Goal: Navigation & Orientation: Find specific page/section

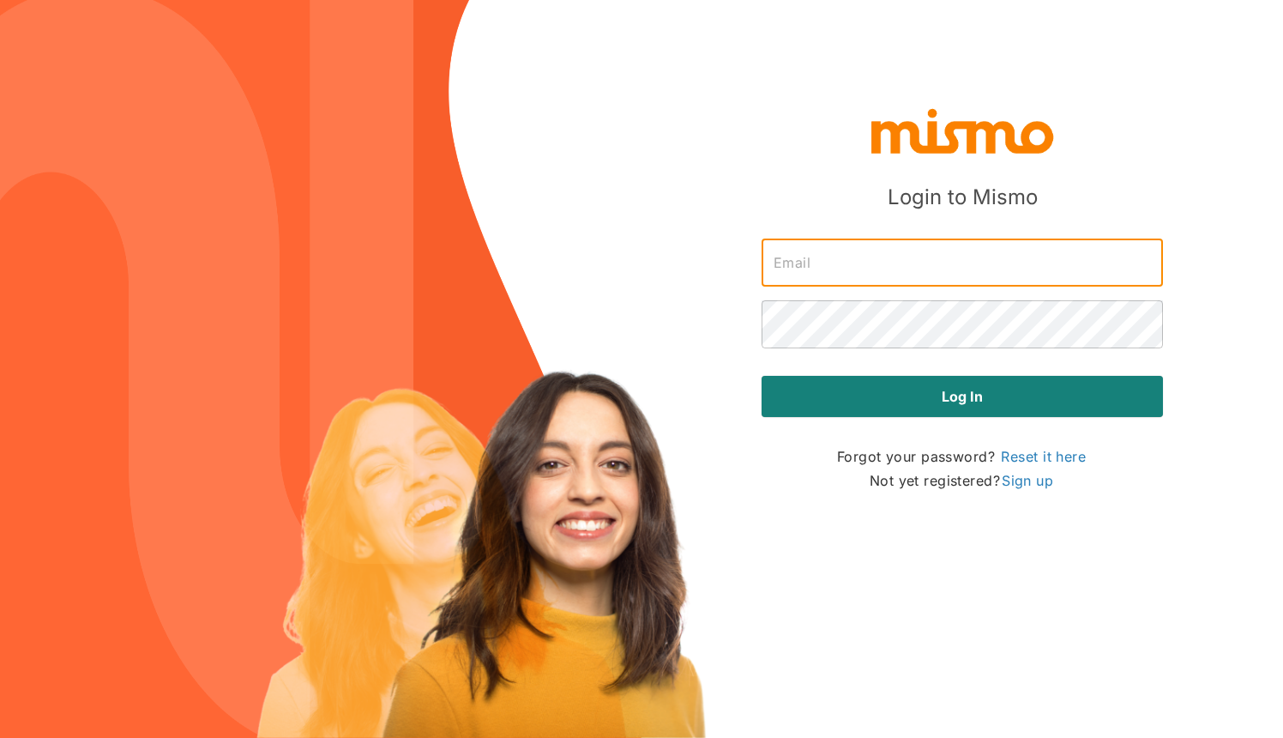
click at [846, 268] on input "text" at bounding box center [962, 262] width 401 height 48
type input "[EMAIL_ADDRESS][DOMAIN_NAME]"
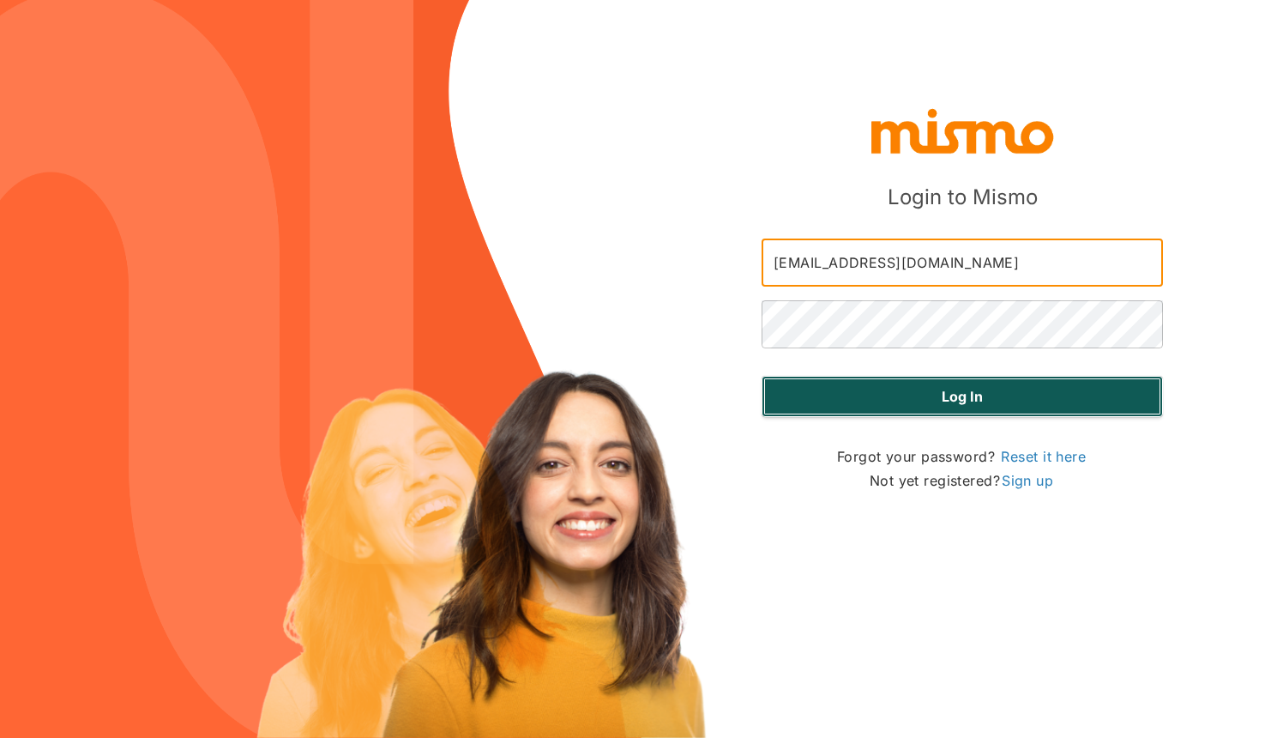
click at [908, 401] on button "Log in" at bounding box center [962, 396] width 401 height 41
